Goal: Entertainment & Leisure: Consume media (video, audio)

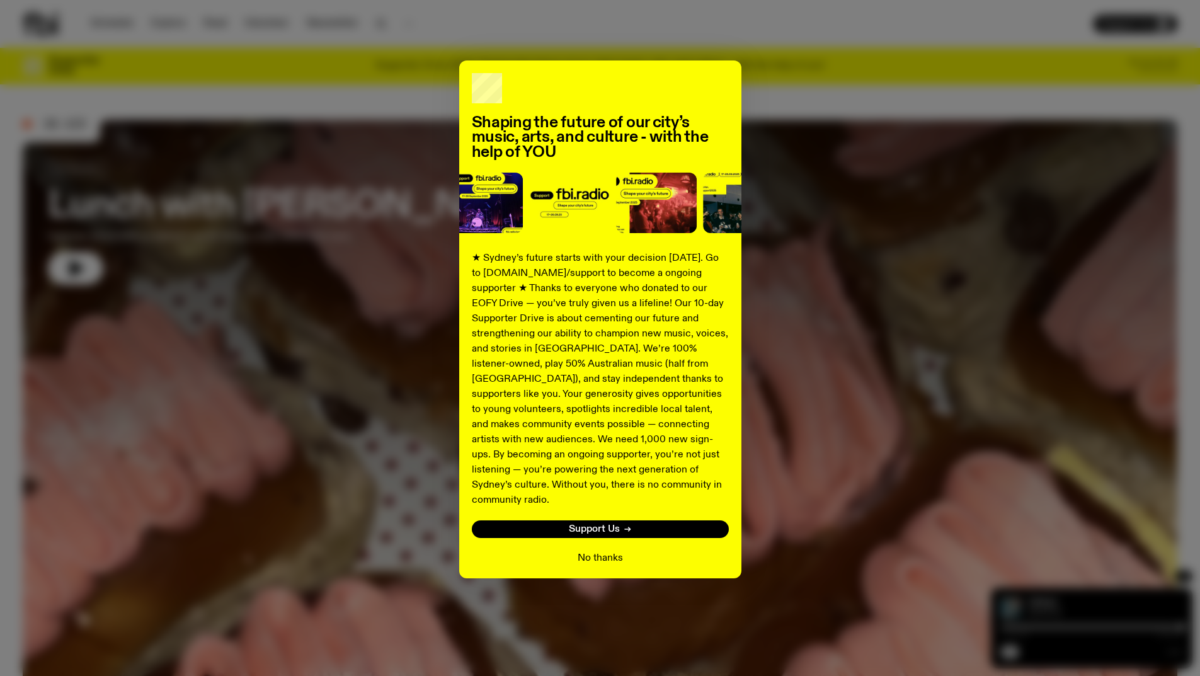
click at [598, 551] on button "No thanks" at bounding box center [600, 558] width 45 height 15
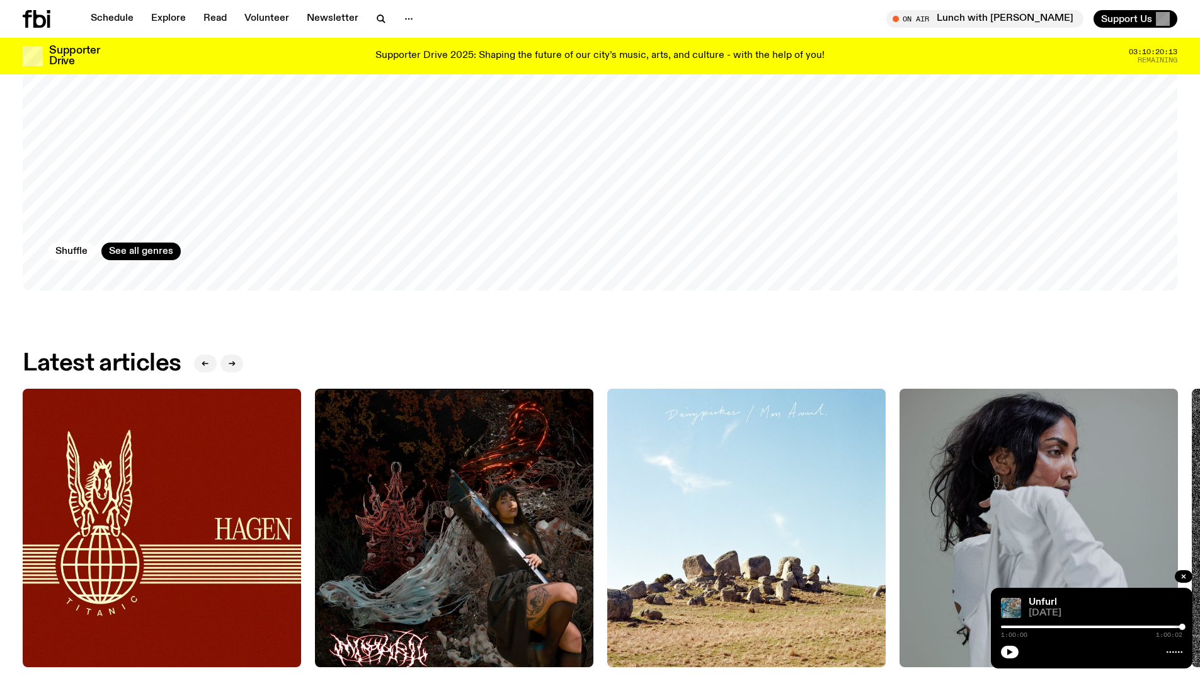
scroll to position [1699, 0]
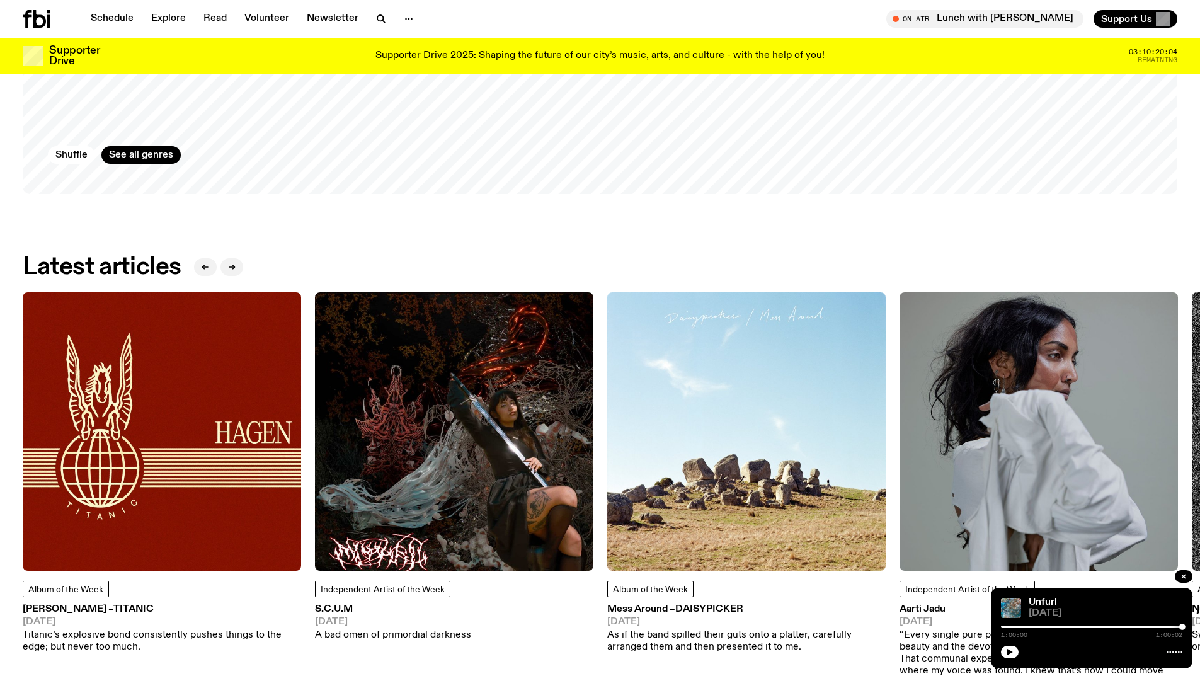
click at [129, 444] on img at bounding box center [162, 431] width 278 height 278
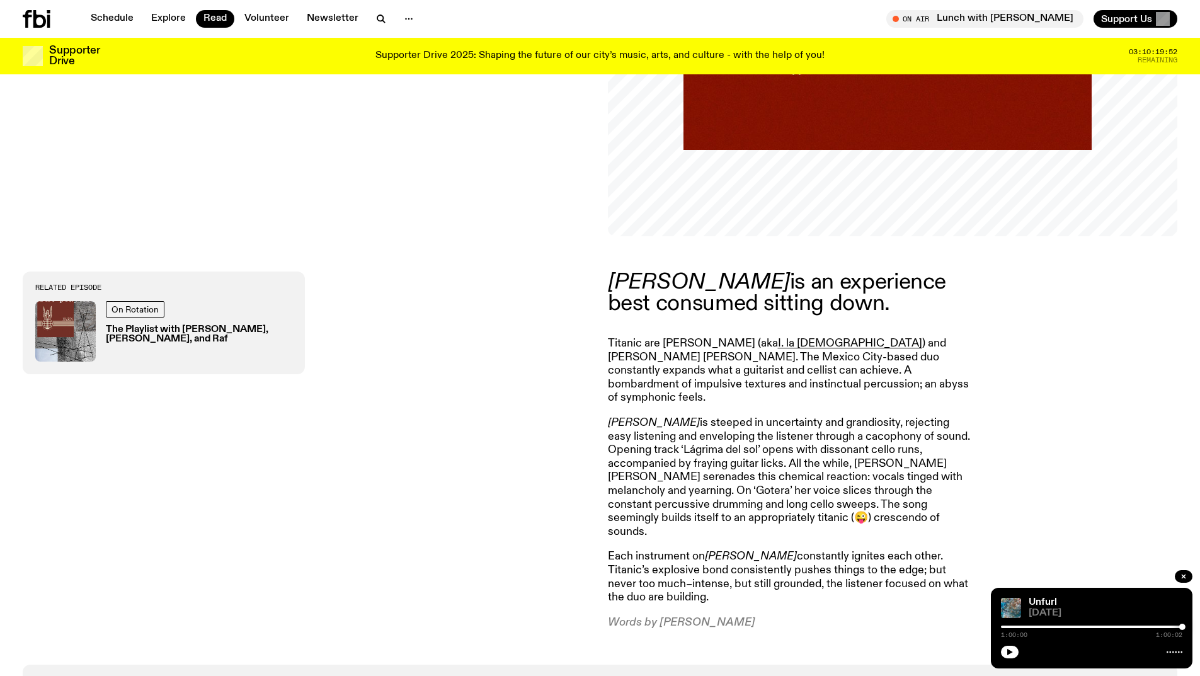
scroll to position [438, 0]
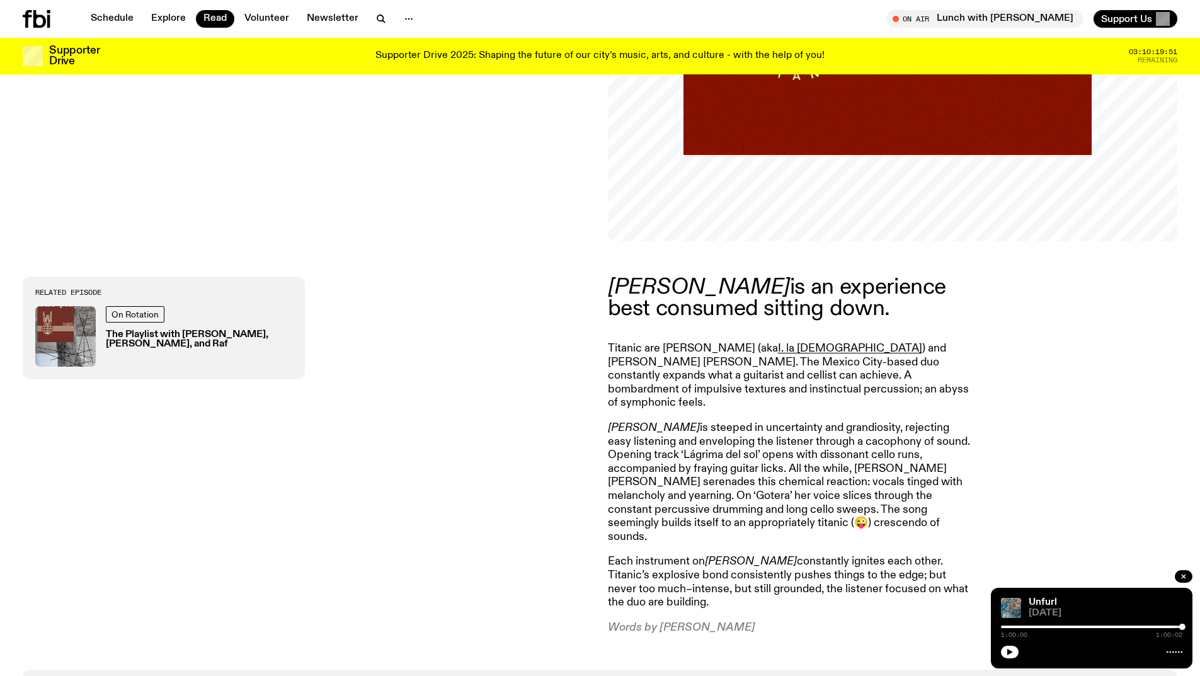
click at [174, 337] on h3 "The Playlist with [PERSON_NAME], [PERSON_NAME], and Raf" at bounding box center [199, 339] width 186 height 19
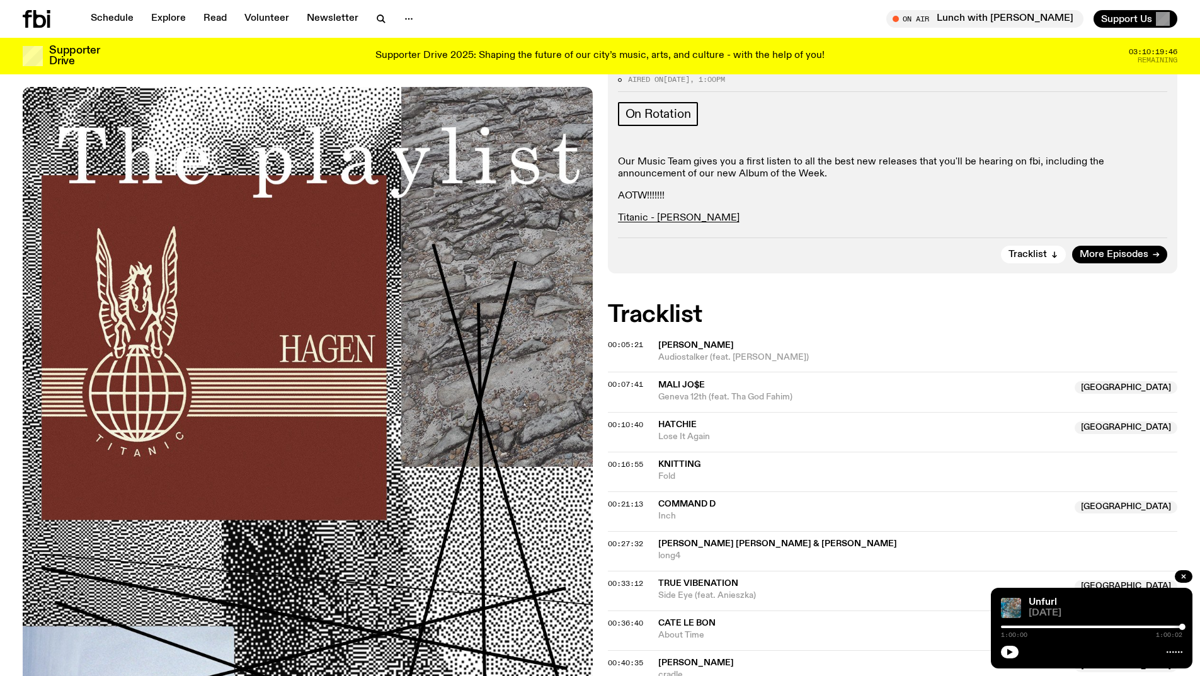
scroll to position [311, 0]
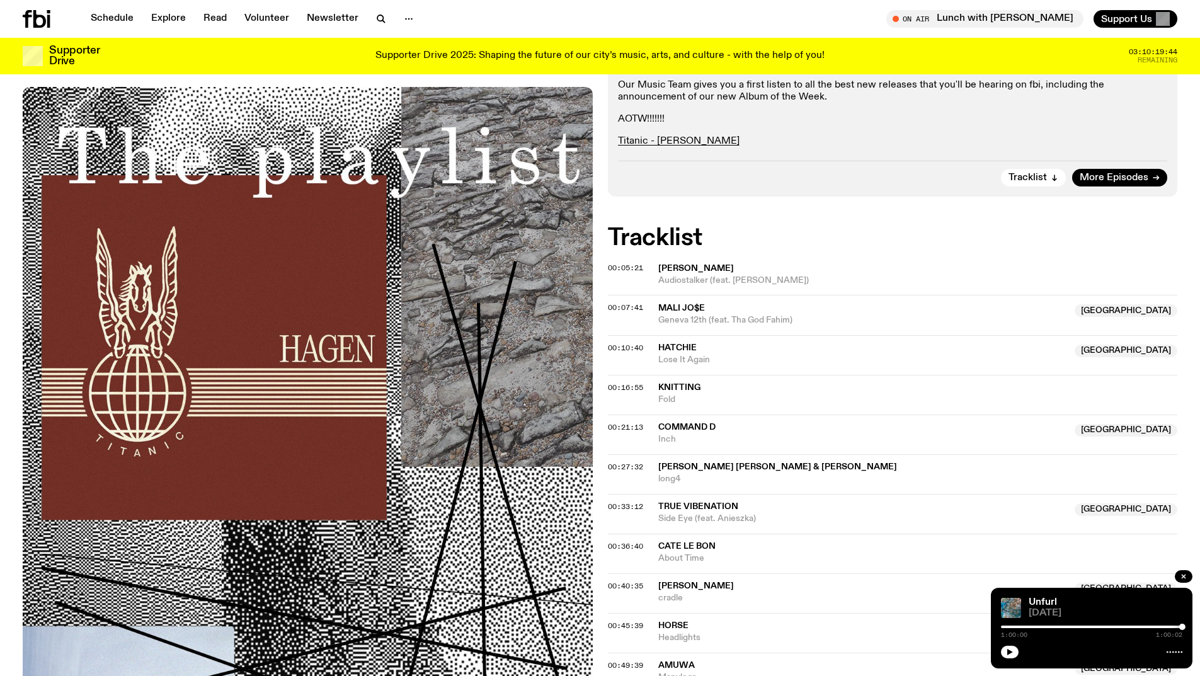
click at [672, 266] on span "[PERSON_NAME]" at bounding box center [696, 268] width 76 height 9
click at [601, 267] on div "Aired on [DATE] 1:00pm On Rotation Our Music Team gives you a first listen to a…" at bounding box center [600, 664] width 1200 height 1350
click at [614, 266] on span "00:05:21" at bounding box center [625, 268] width 35 height 10
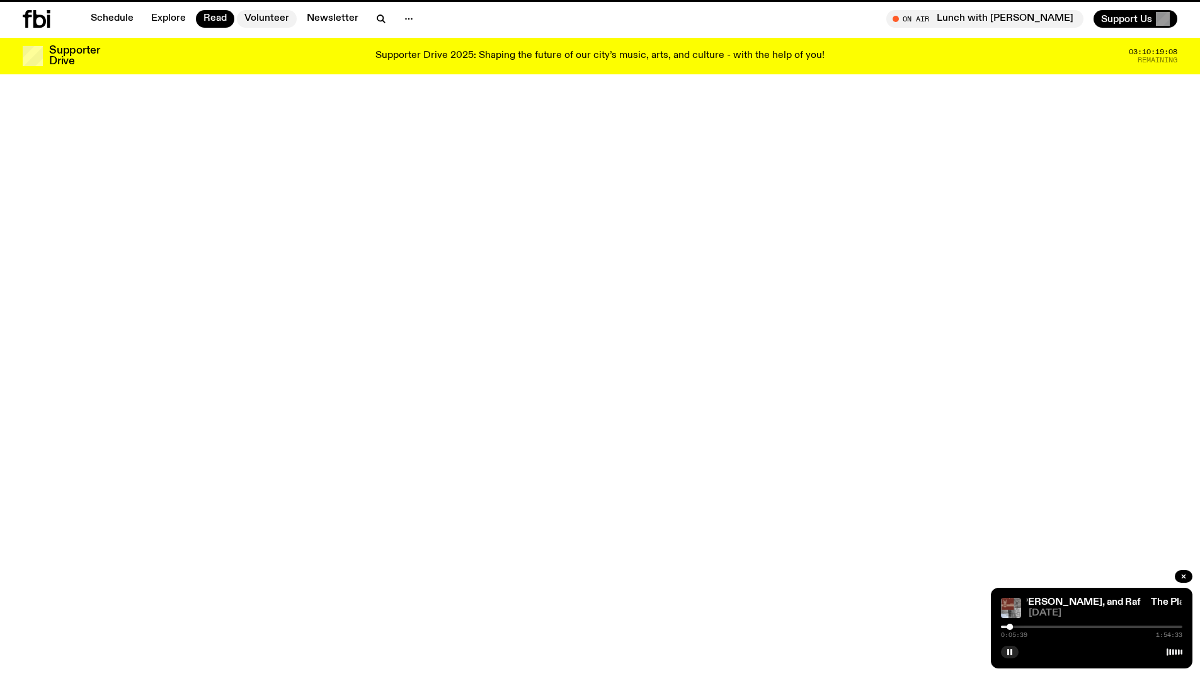
scroll to position [438, 0]
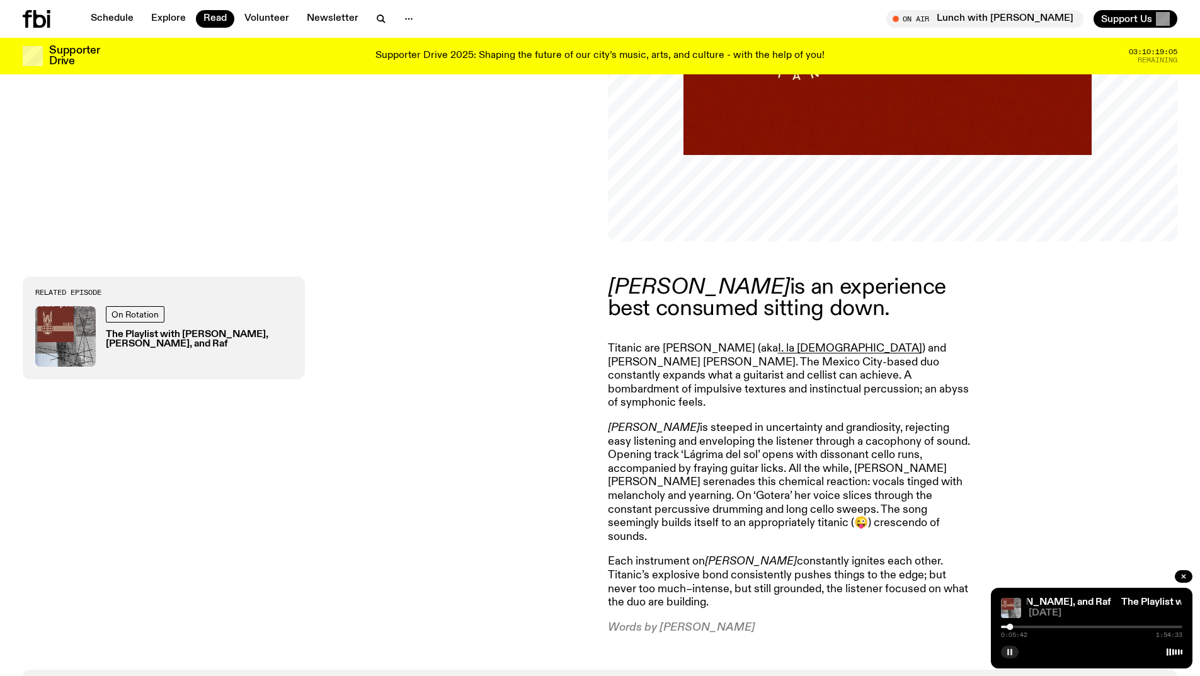
click at [1012, 648] on icon "button" at bounding box center [1010, 652] width 8 height 8
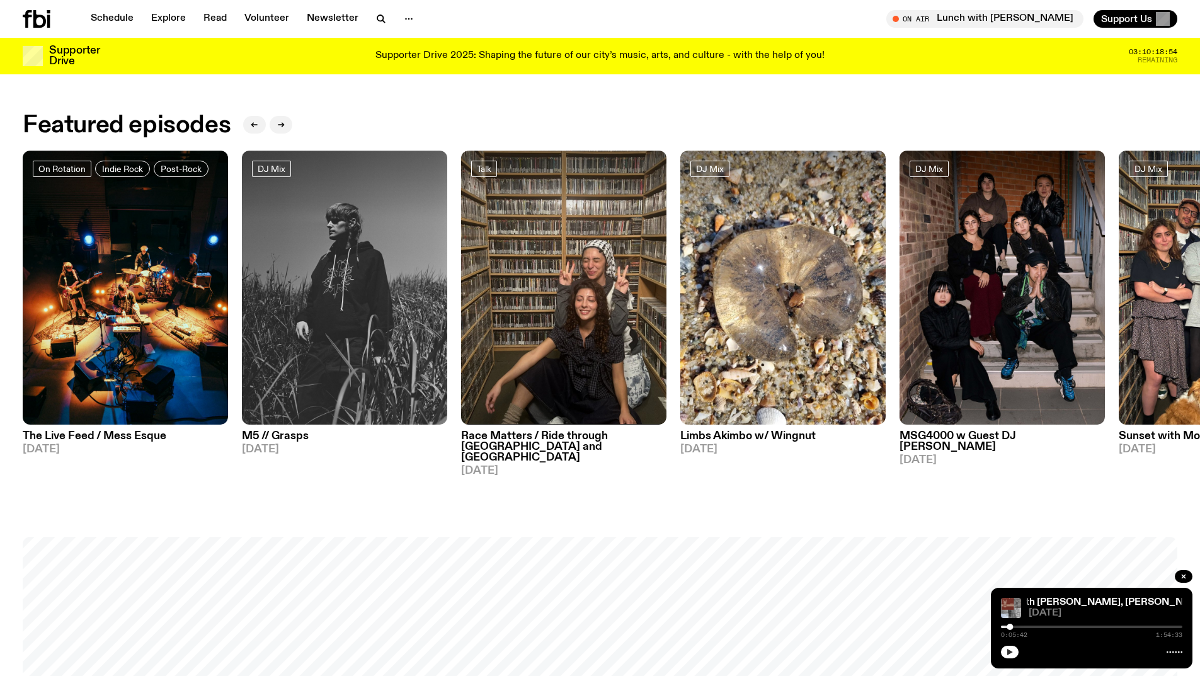
scroll to position [691, 0]
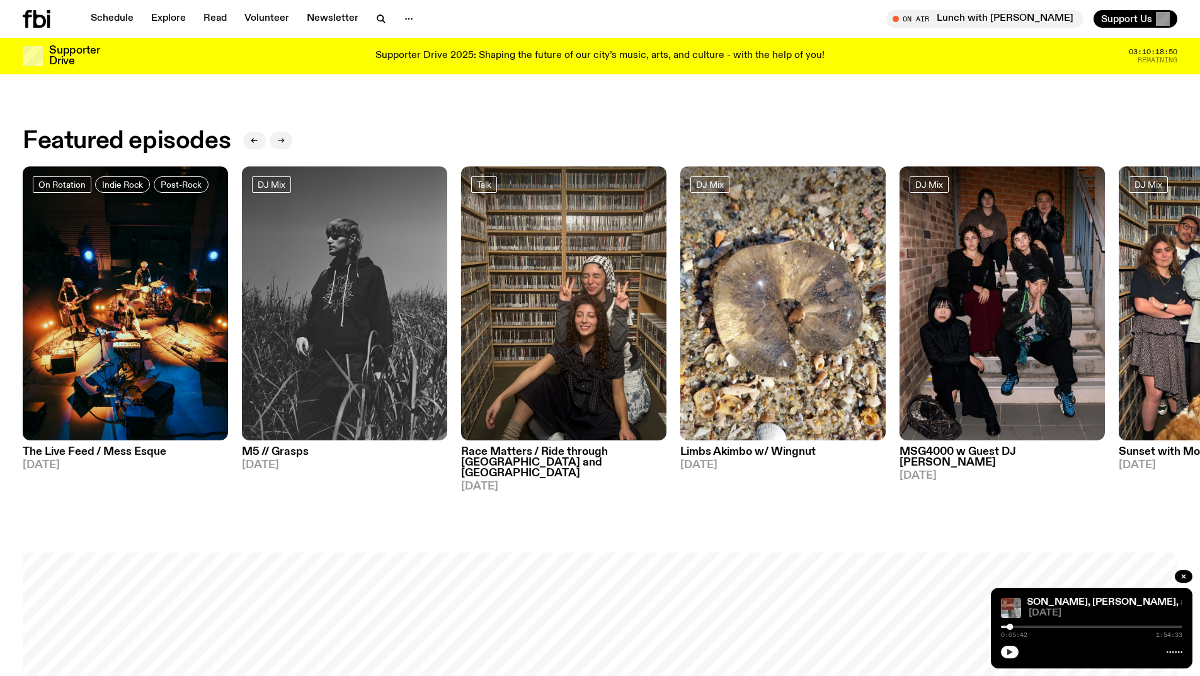
click at [283, 140] on icon "button" at bounding box center [283, 141] width 2 height 4
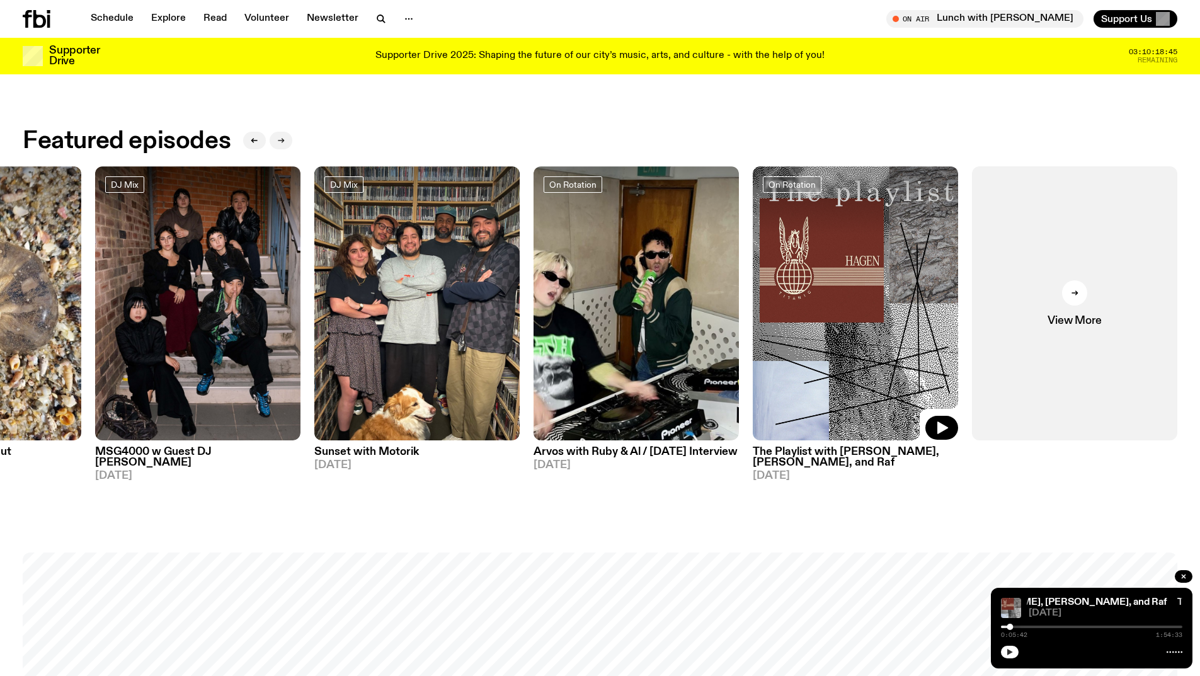
click at [283, 140] on icon "button" at bounding box center [283, 141] width 2 height 4
click at [158, 16] on link "Explore" at bounding box center [169, 19] width 50 height 18
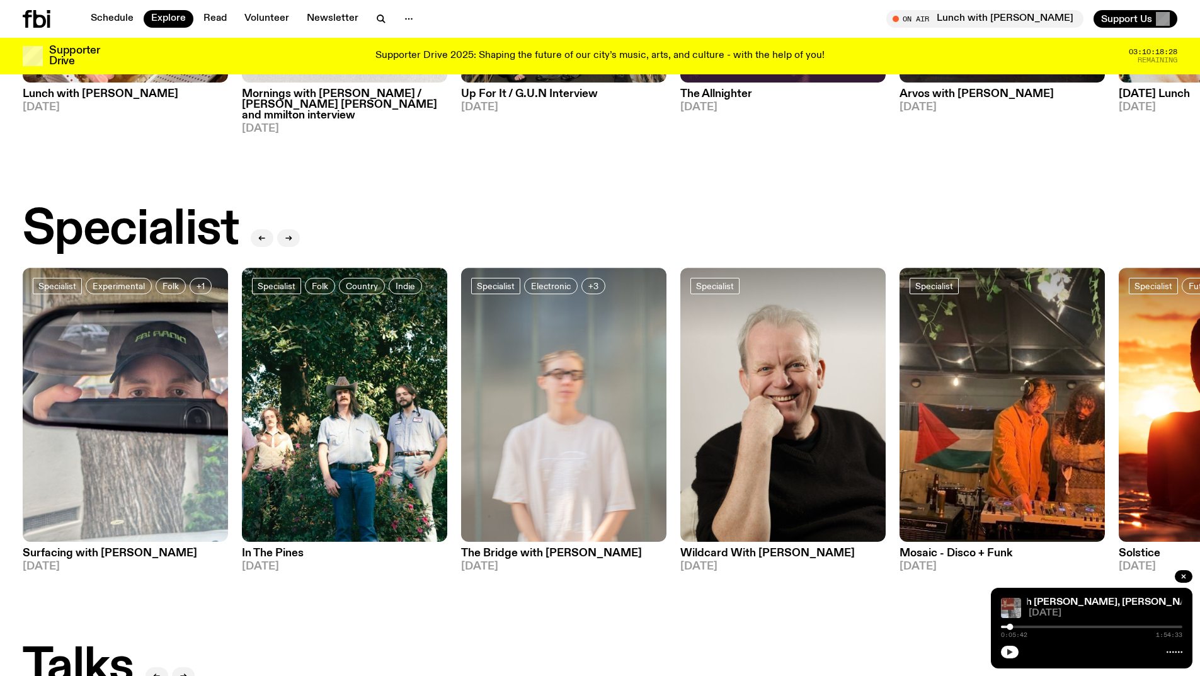
scroll to position [935, 0]
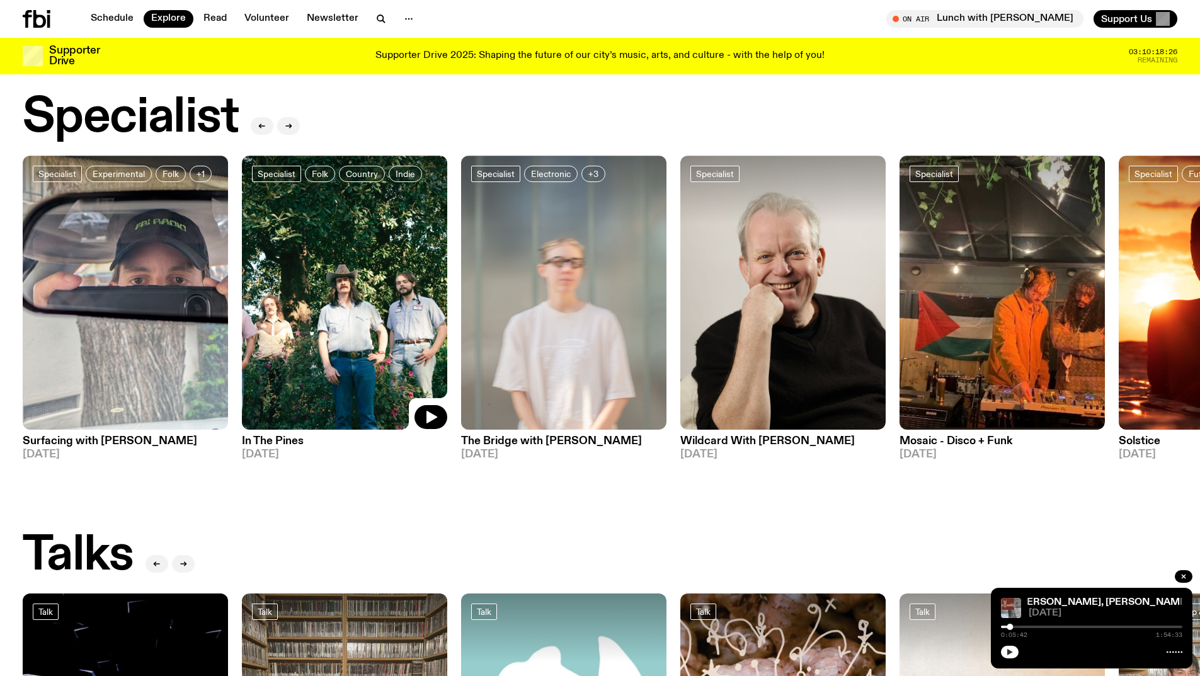
click at [326, 333] on img at bounding box center [344, 293] width 205 height 274
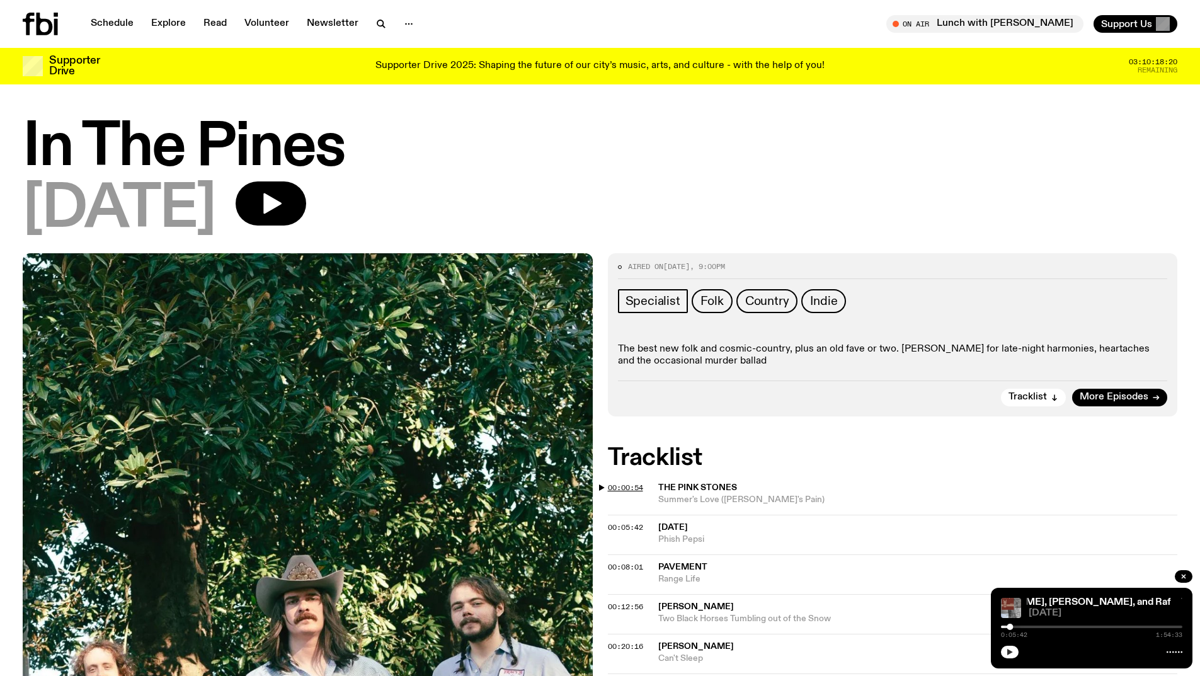
click at [617, 489] on span "00:00:54" at bounding box center [625, 488] width 35 height 10
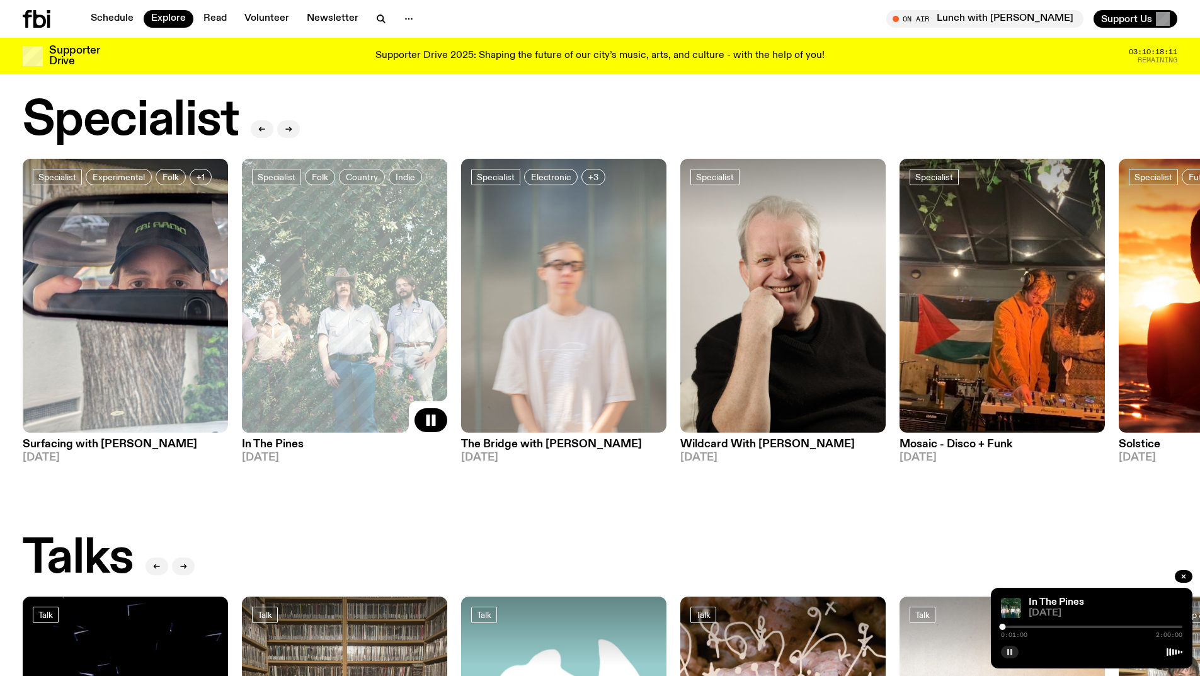
scroll to position [925, 0]
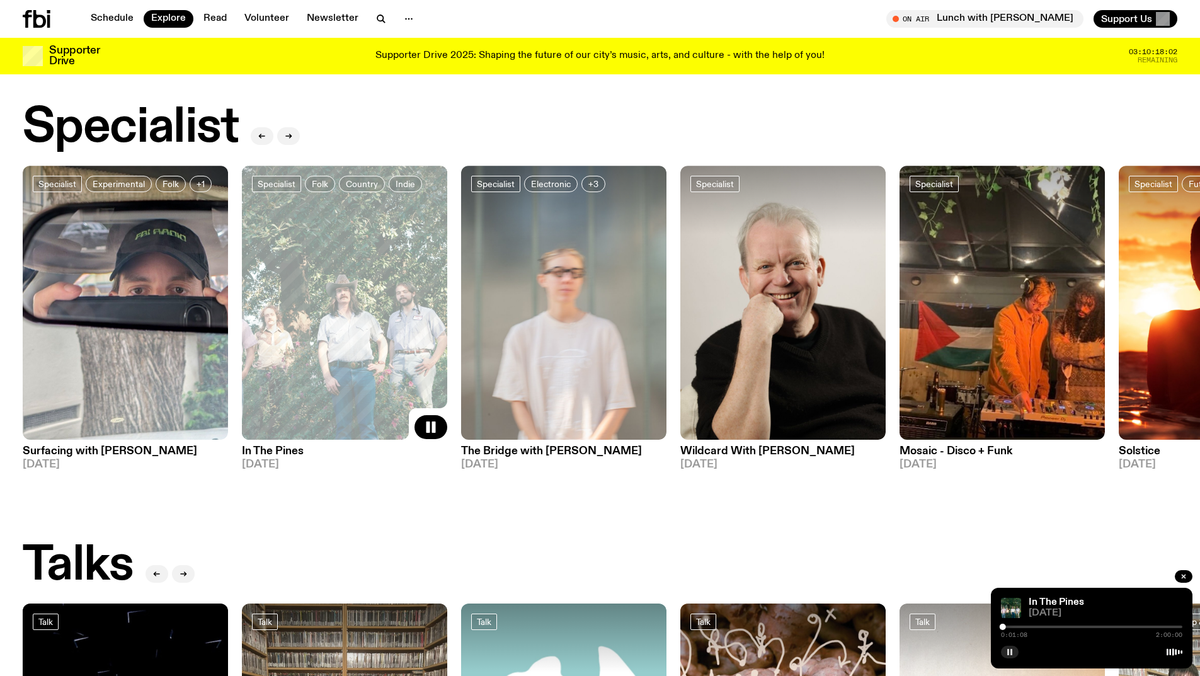
click at [1008, 652] on rect "button" at bounding box center [1008, 652] width 2 height 6
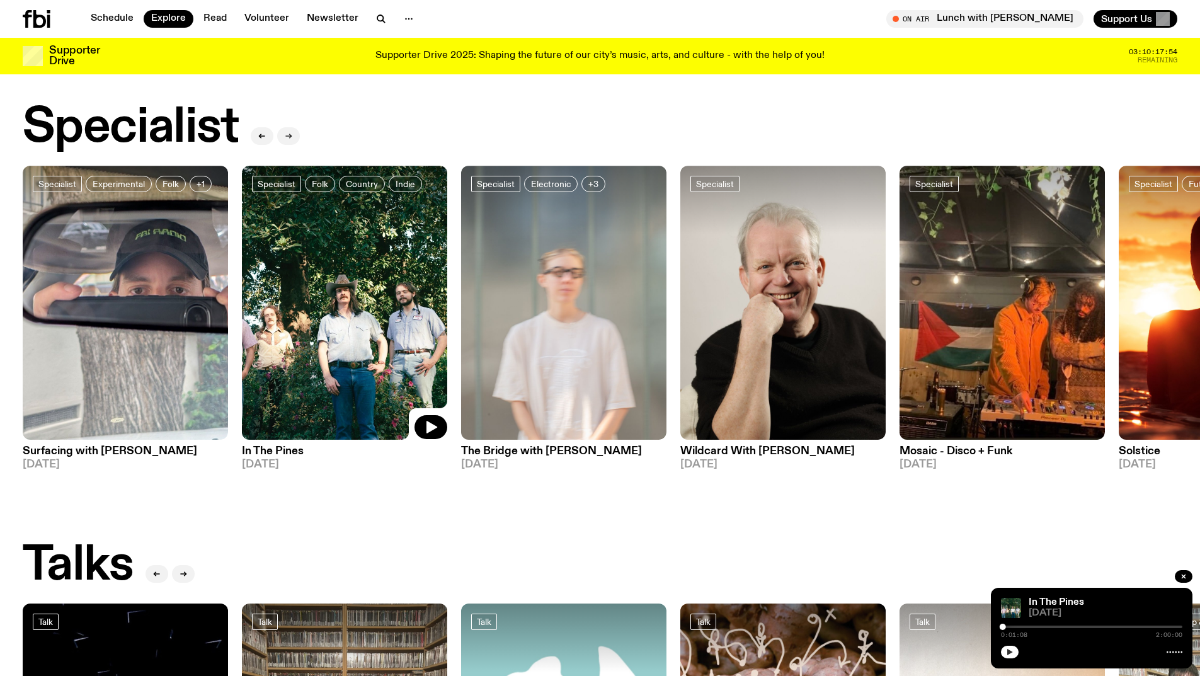
click at [286, 132] on icon "button" at bounding box center [289, 136] width 8 height 8
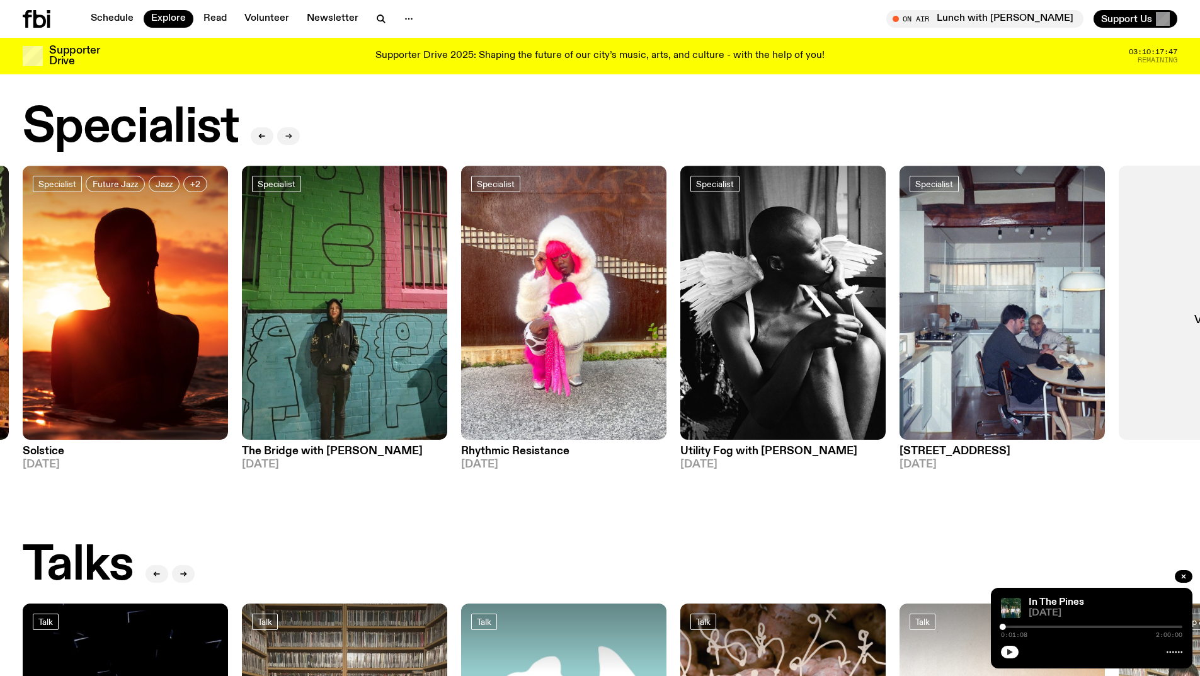
click at [286, 132] on icon "button" at bounding box center [289, 136] width 8 height 8
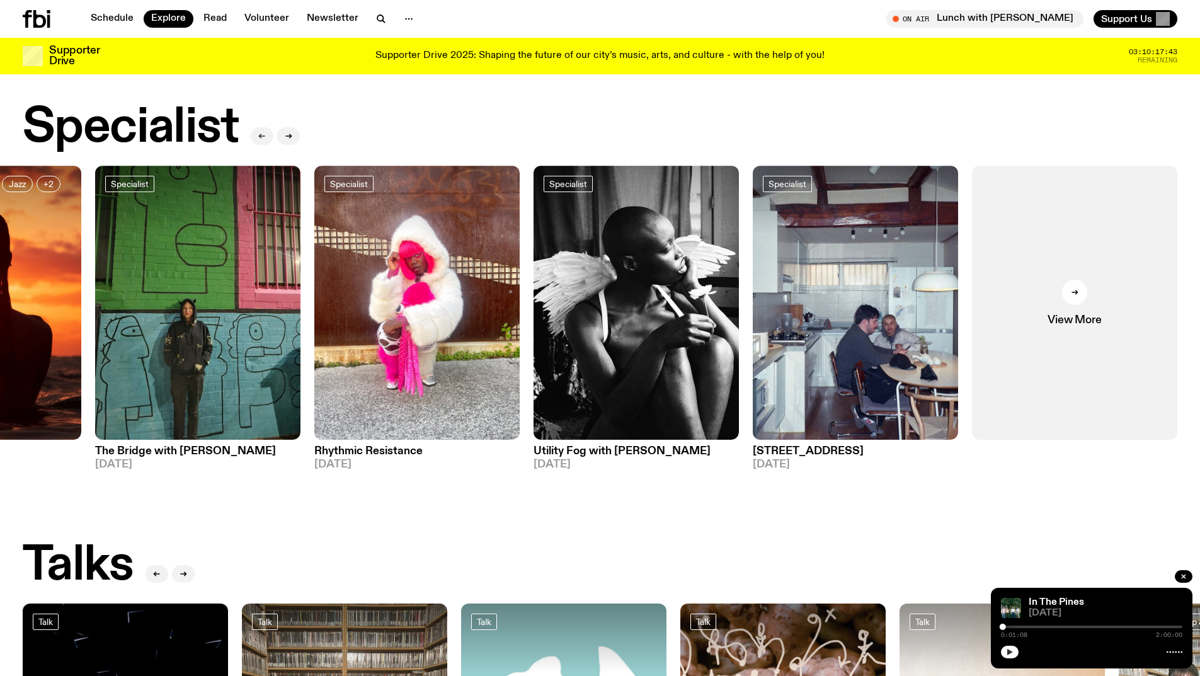
click at [264, 132] on icon "button" at bounding box center [262, 136] width 8 height 8
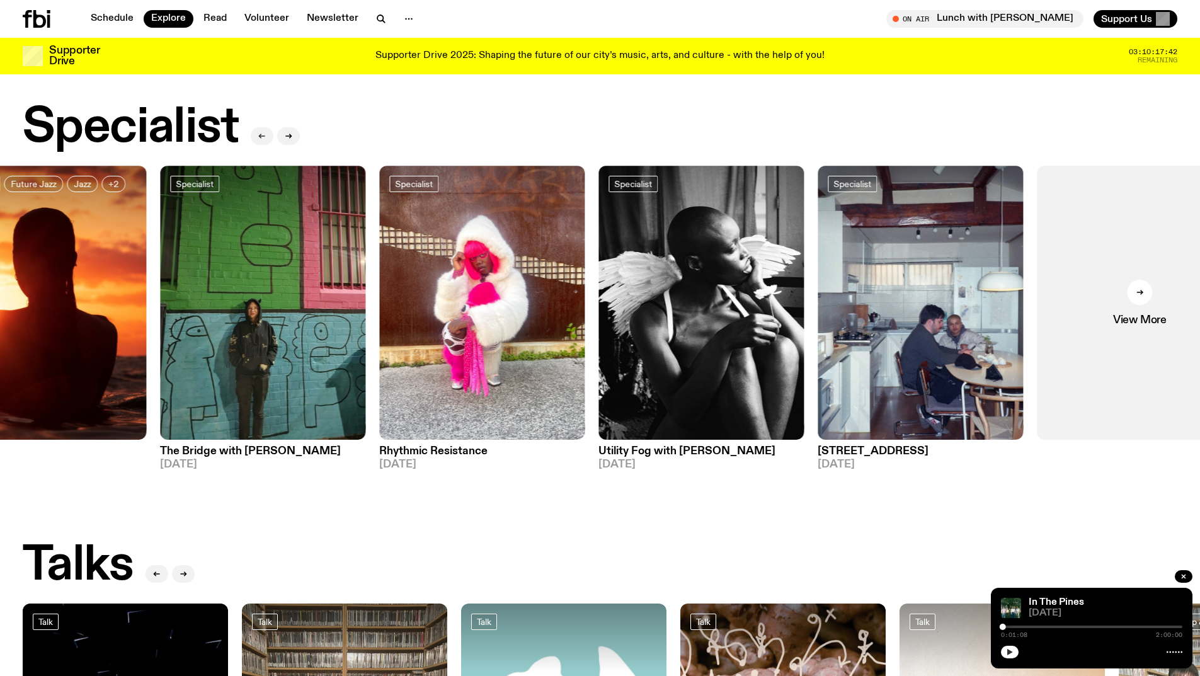
click at [263, 132] on icon "button" at bounding box center [262, 136] width 8 height 8
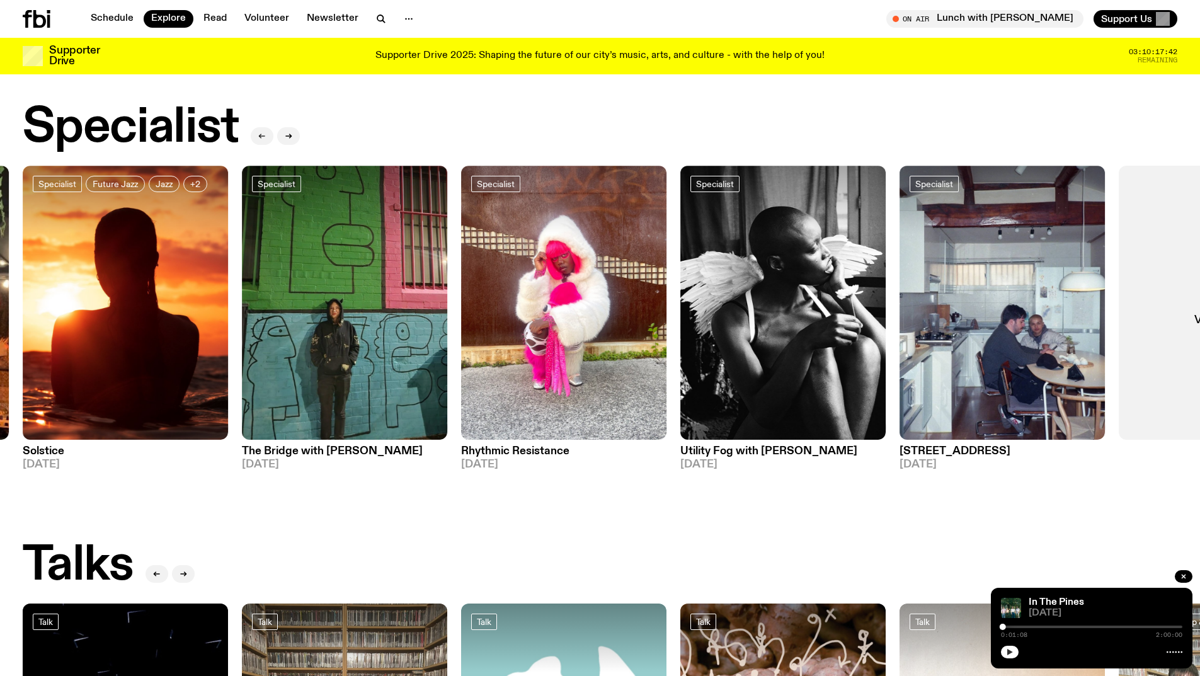
click at [263, 132] on icon "button" at bounding box center [262, 136] width 8 height 8
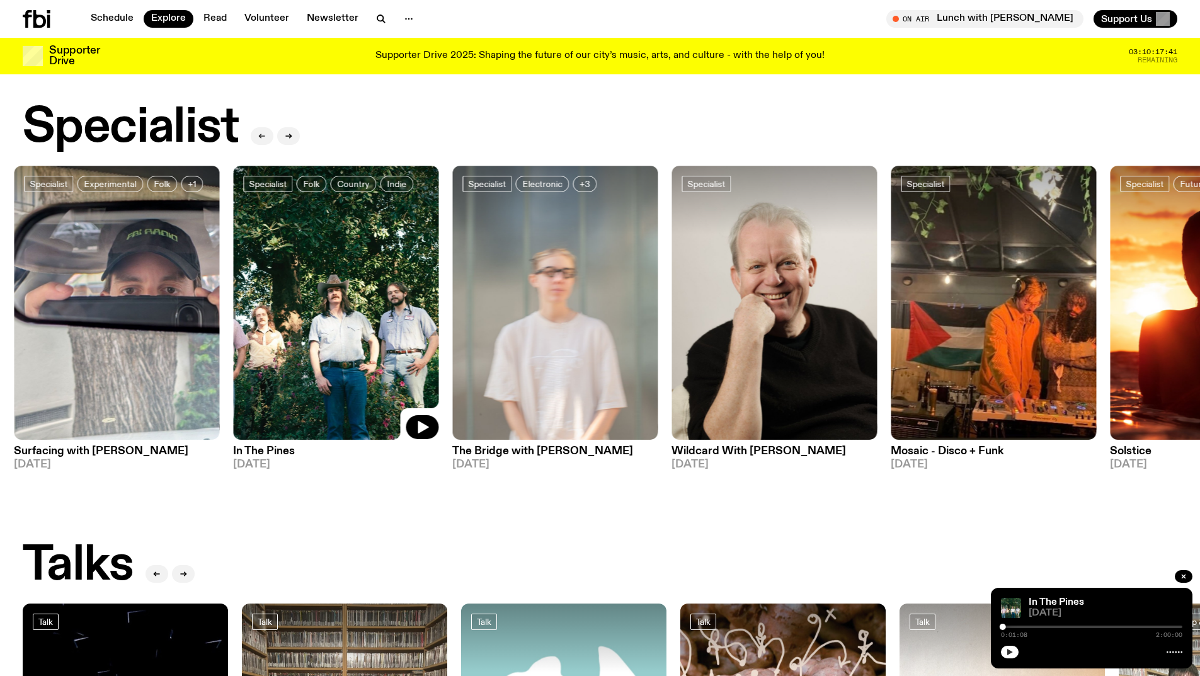
click at [263, 132] on icon "button" at bounding box center [262, 136] width 8 height 8
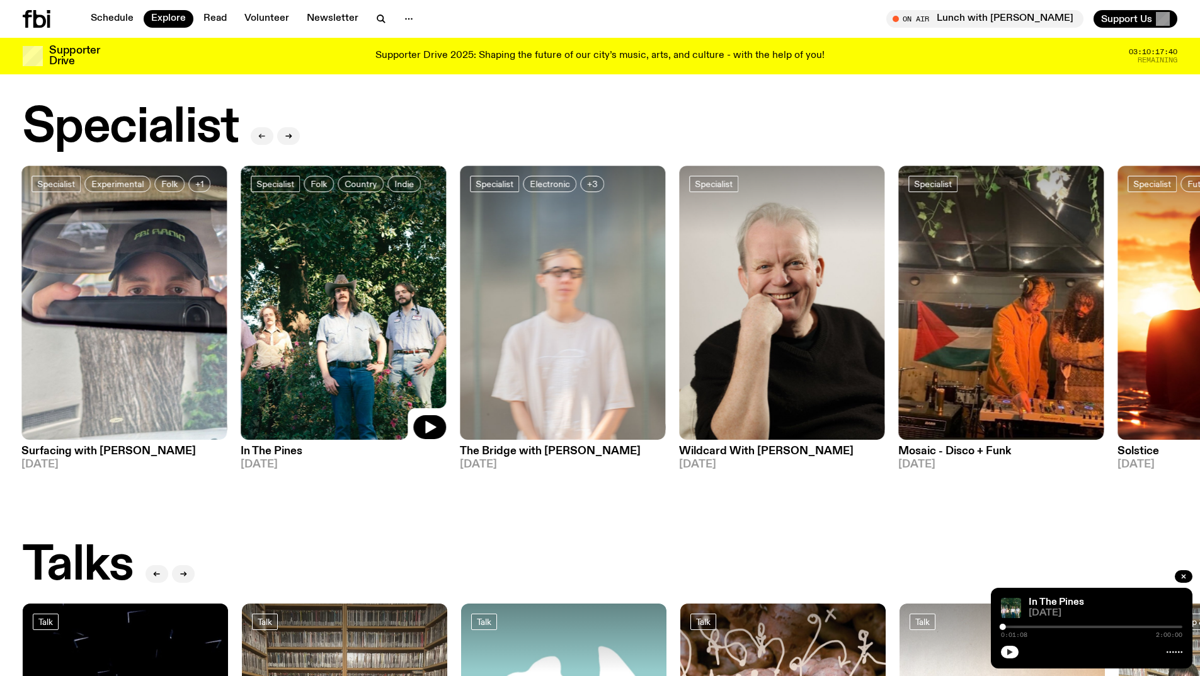
click at [263, 132] on icon "button" at bounding box center [262, 136] width 8 height 8
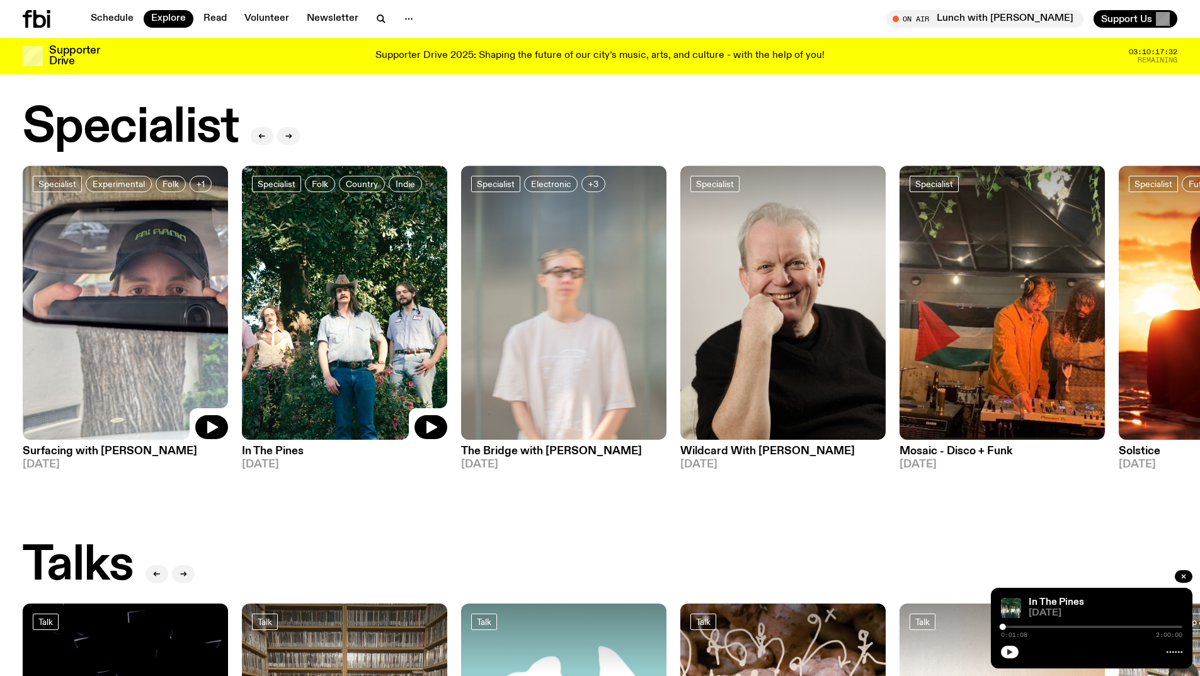
click at [111, 268] on img at bounding box center [125, 303] width 205 height 274
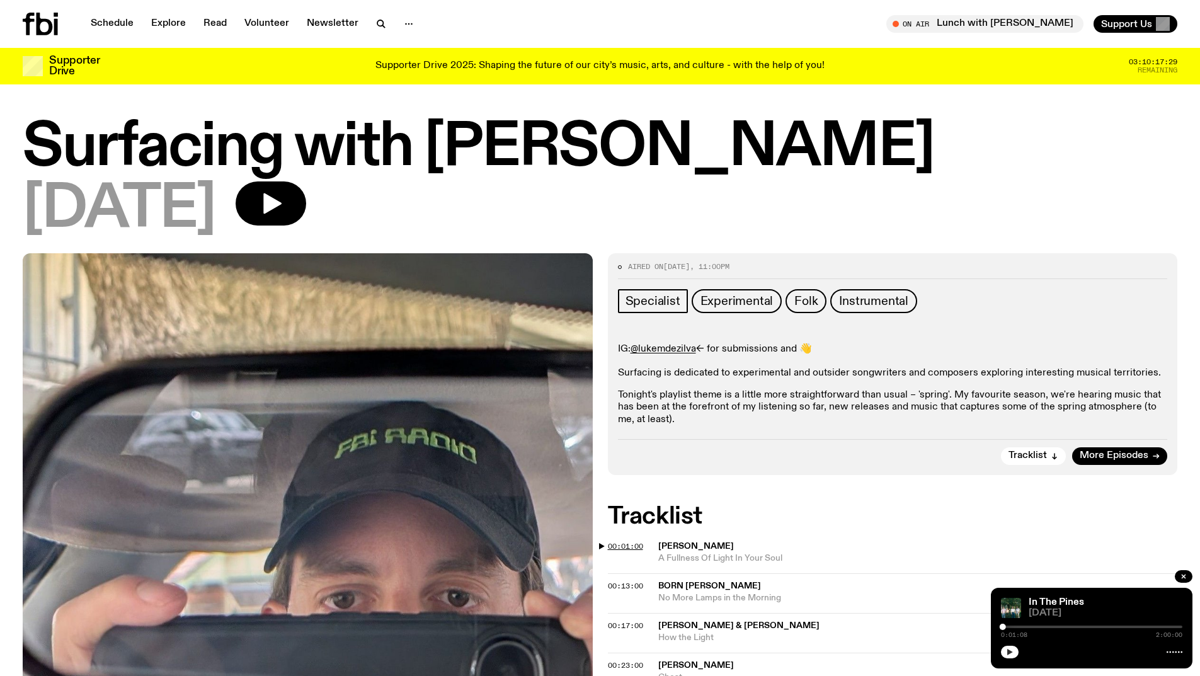
click at [620, 548] on span "00:01:00" at bounding box center [625, 546] width 35 height 10
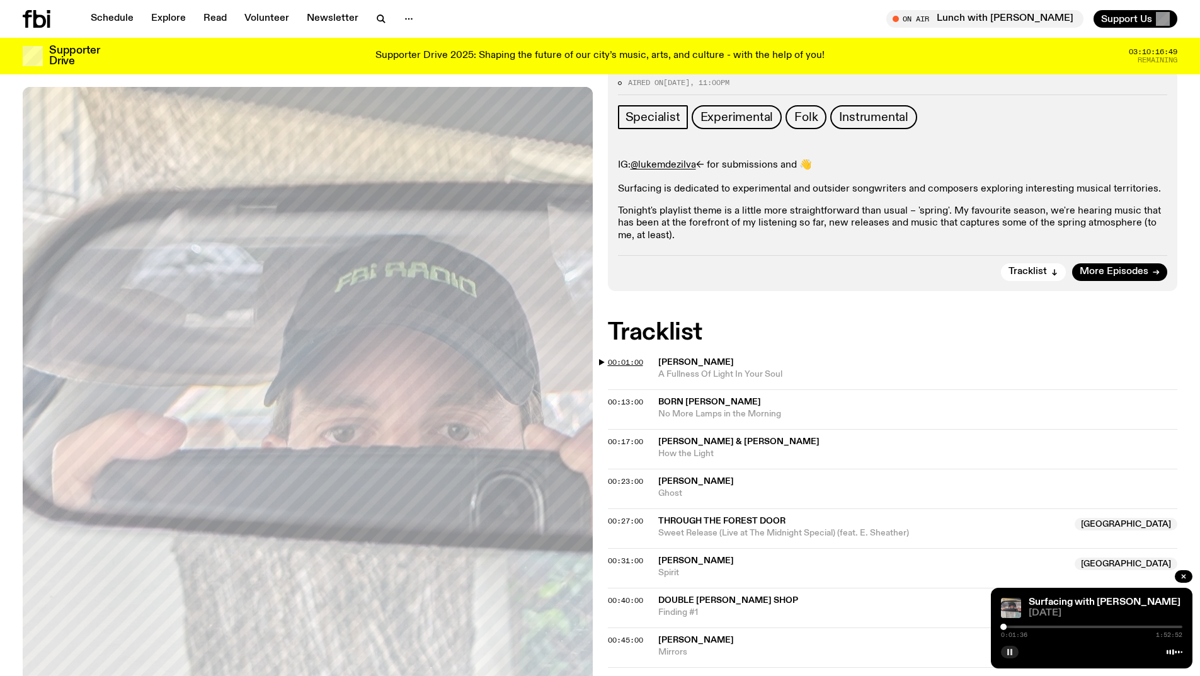
scroll to position [312, 0]
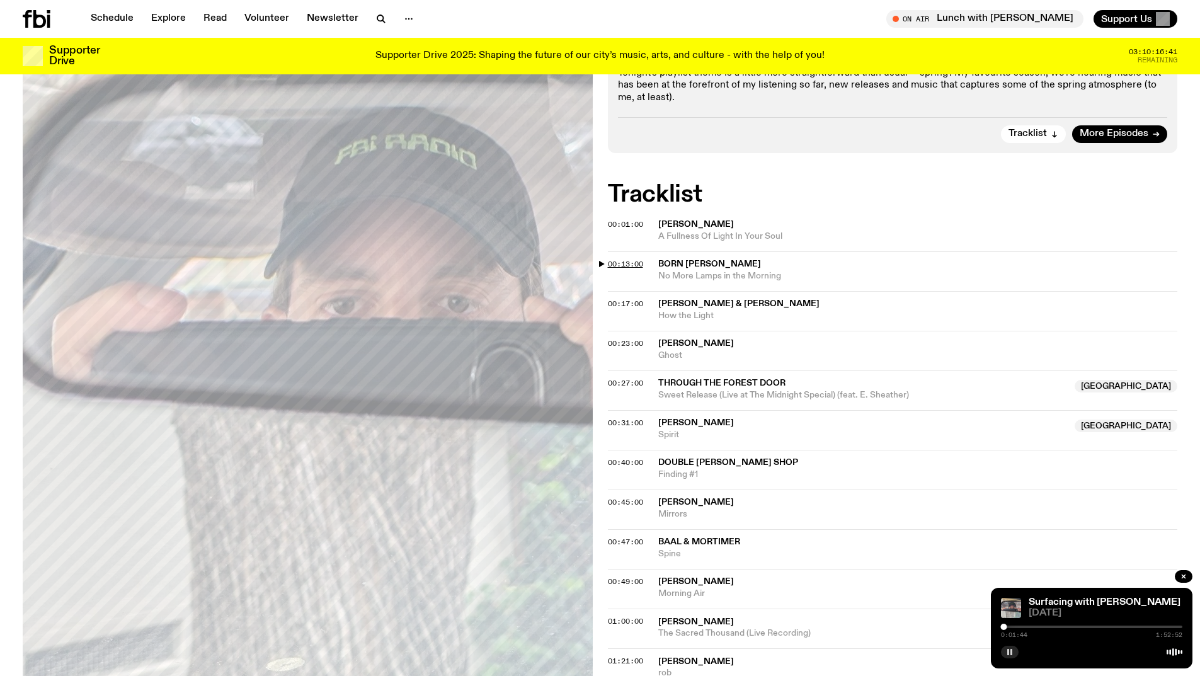
click at [620, 265] on span "00:13:00" at bounding box center [625, 264] width 35 height 10
click at [617, 304] on span "00:17:00" at bounding box center [625, 304] width 35 height 10
click at [608, 343] on span "00:23:00" at bounding box center [625, 343] width 35 height 10
click at [1012, 654] on icon "button" at bounding box center [1010, 652] width 8 height 8
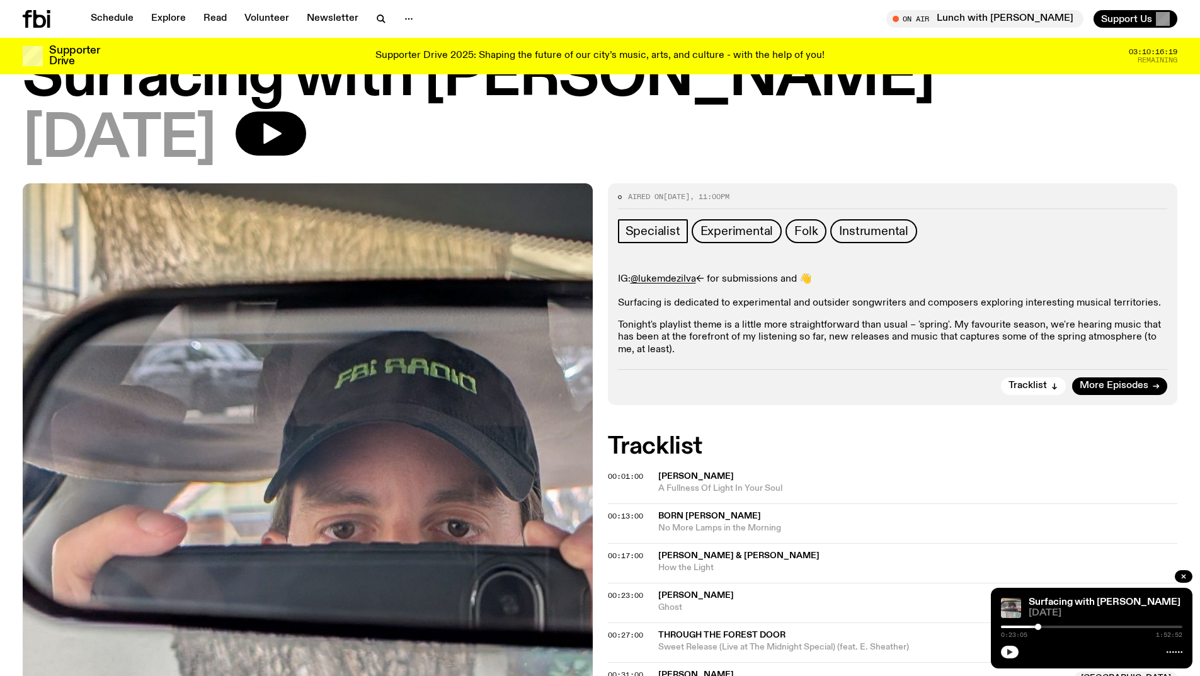
scroll to position [0, 0]
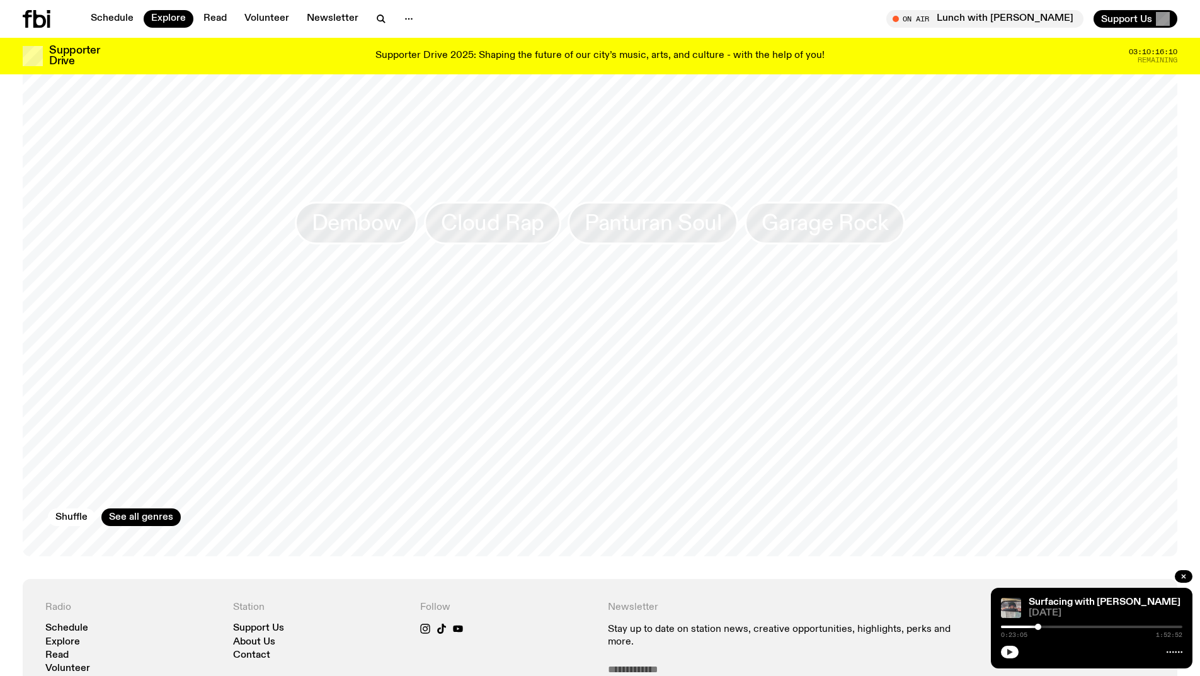
scroll to position [2049, 0]
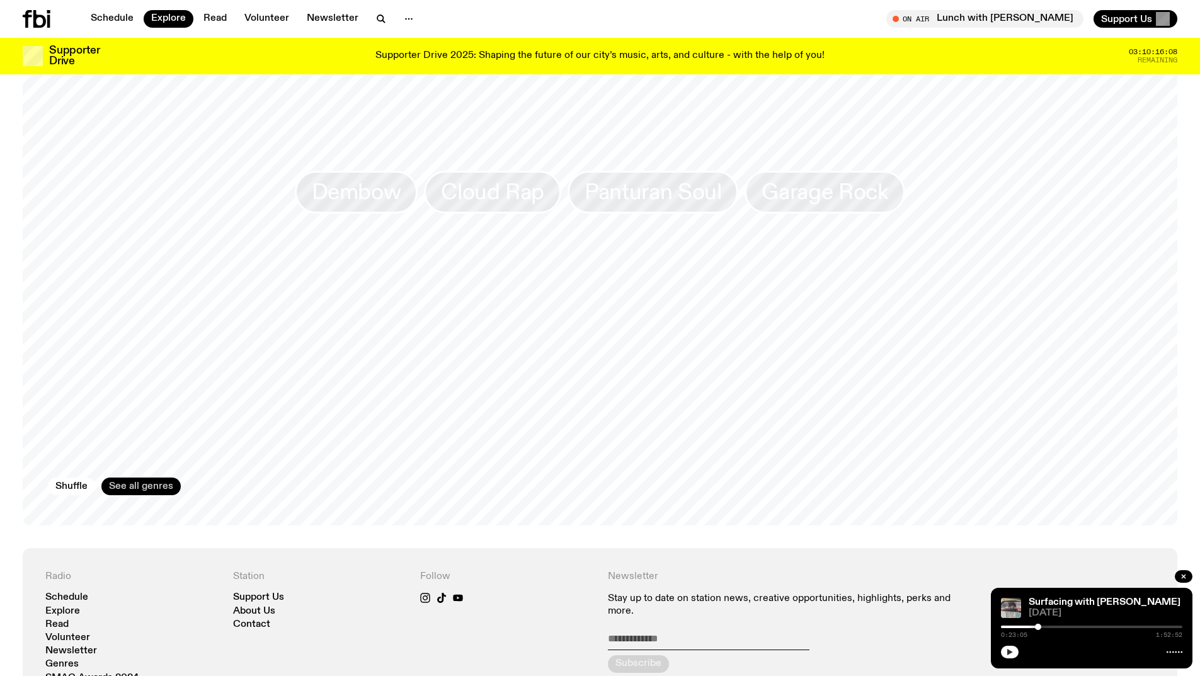
click at [127, 477] on link "See all genres" at bounding box center [140, 486] width 79 height 18
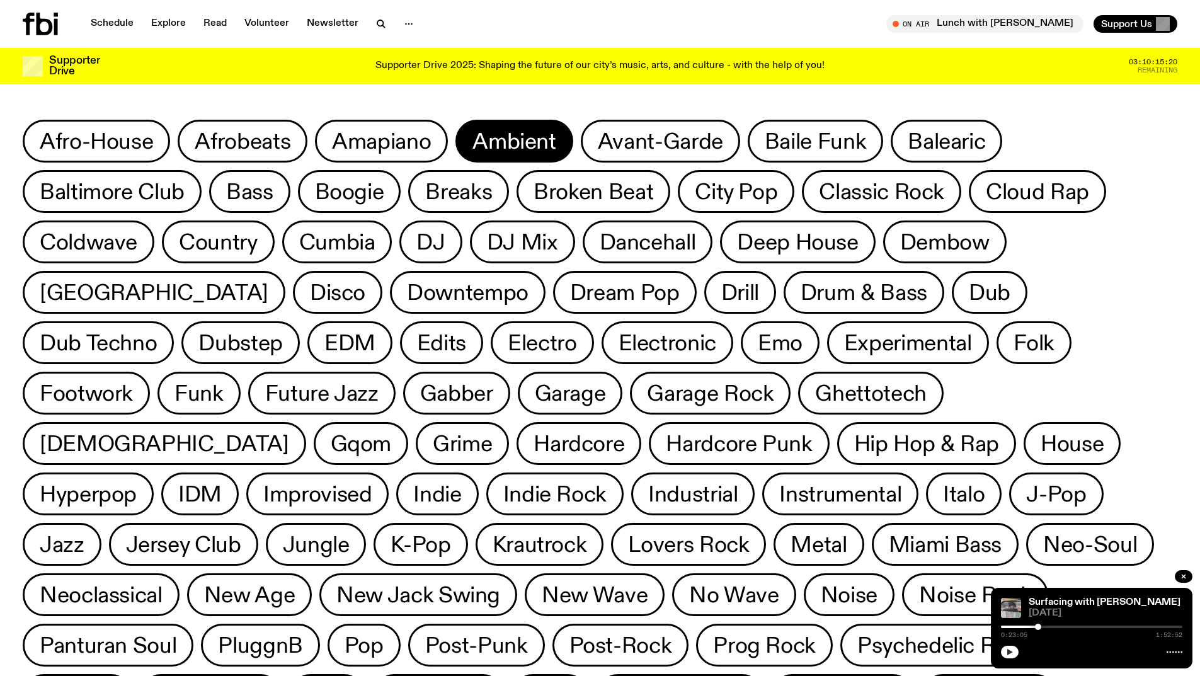
click at [516, 143] on span "Ambient" at bounding box center [513, 141] width 83 height 25
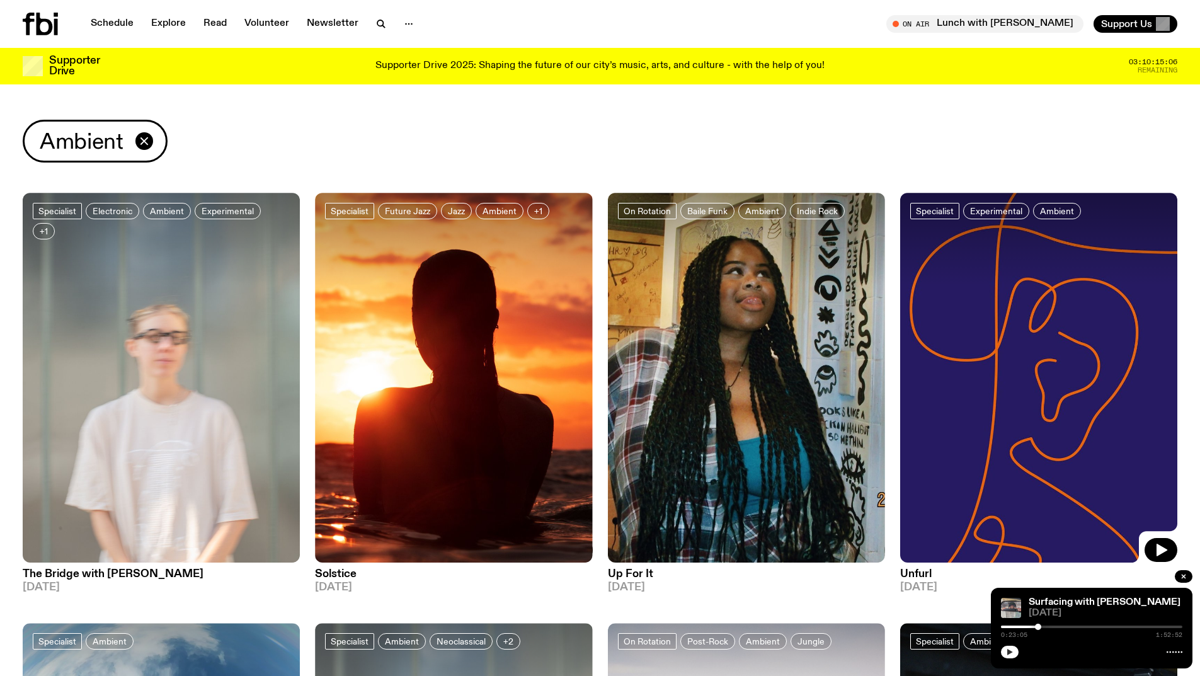
click at [1048, 379] on img at bounding box center [1038, 378] width 277 height 370
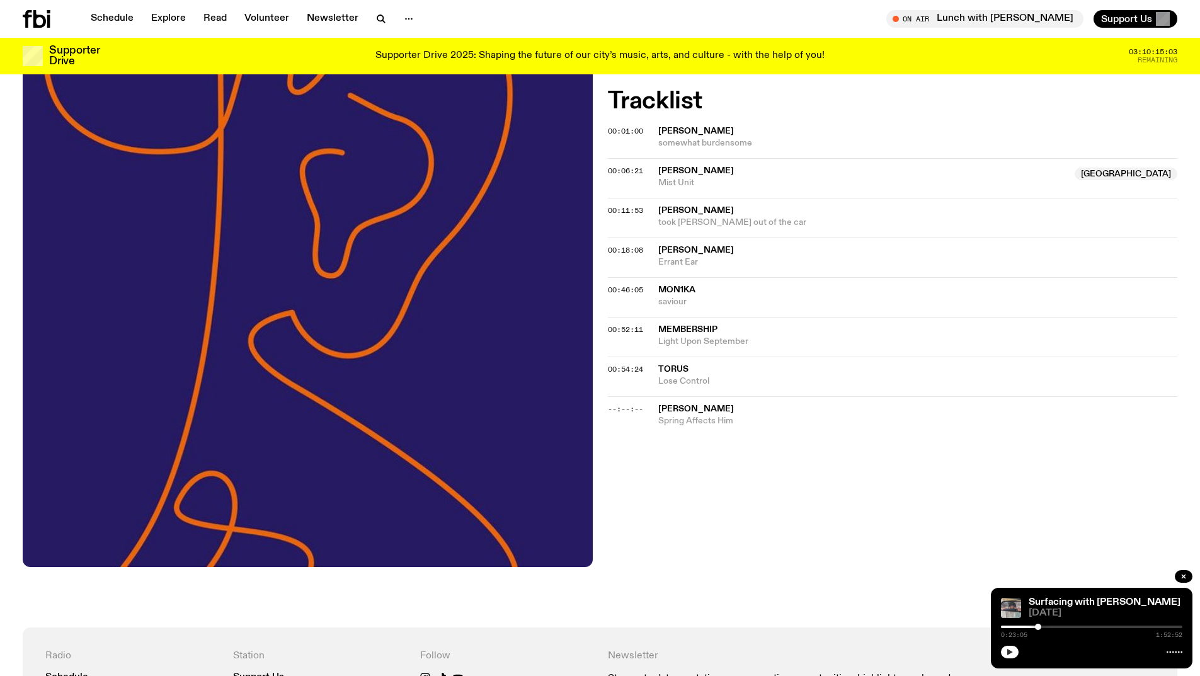
scroll to position [437, 0]
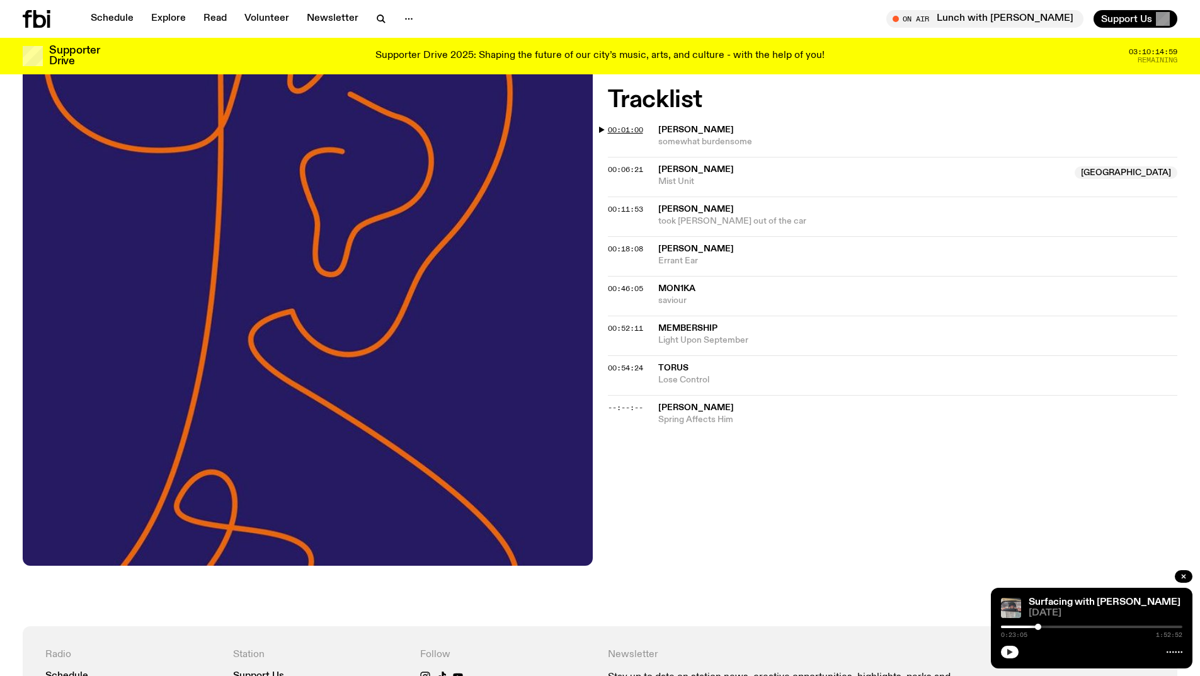
click at [611, 128] on span "00:01:00" at bounding box center [625, 130] width 35 height 10
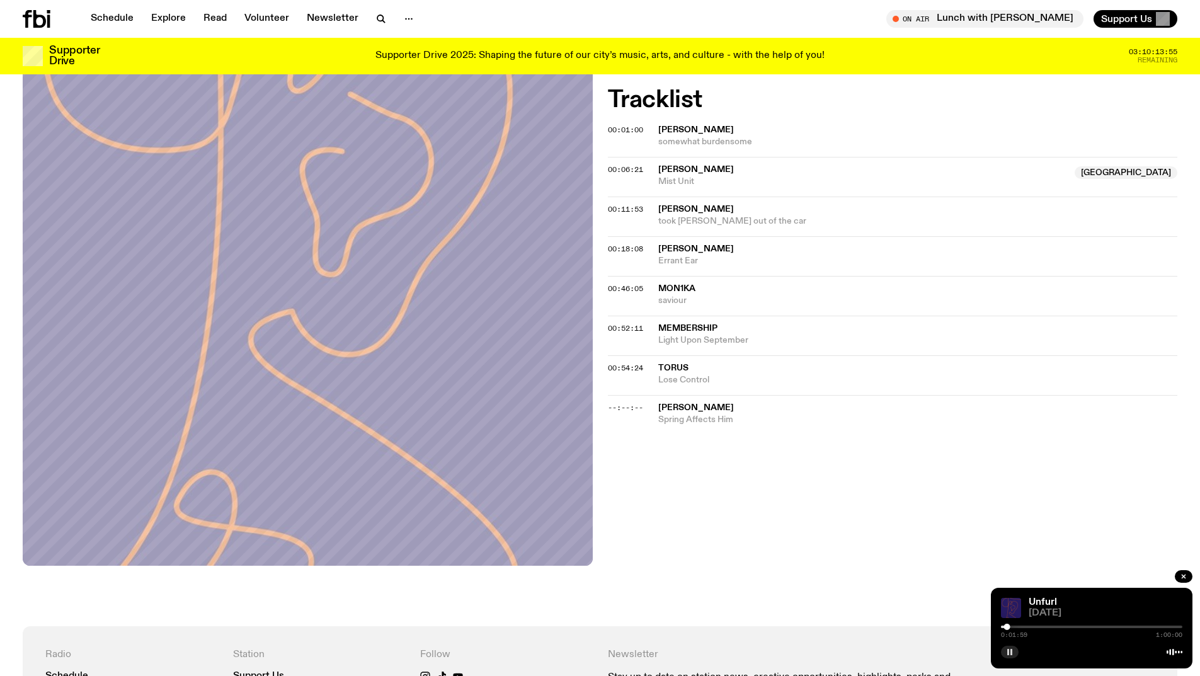
click at [1010, 655] on icon "button" at bounding box center [1010, 652] width 8 height 8
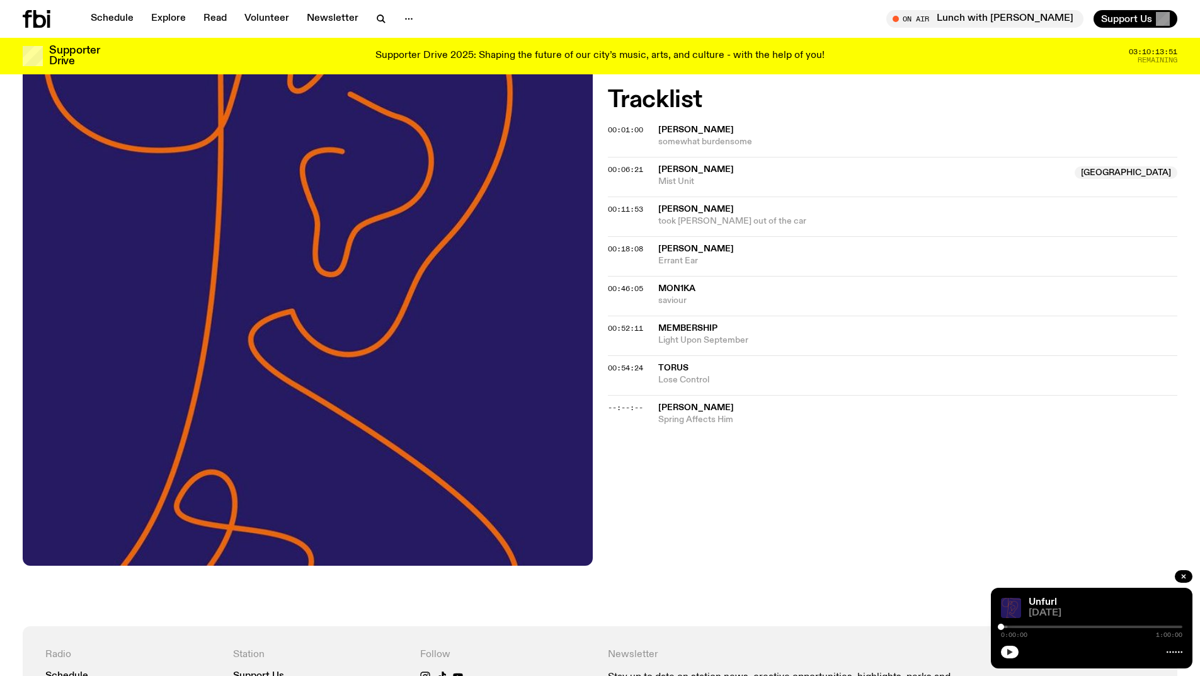
drag, startPoint x: 1008, startPoint y: 627, endPoint x: 980, endPoint y: 626, distance: 29.0
click at [980, 626] on div "Schedule Explore Read Volunteer Newsletter About Us Contact Champions of emergi…" at bounding box center [600, 349] width 1200 height 1572
